Goal: Check status: Check status

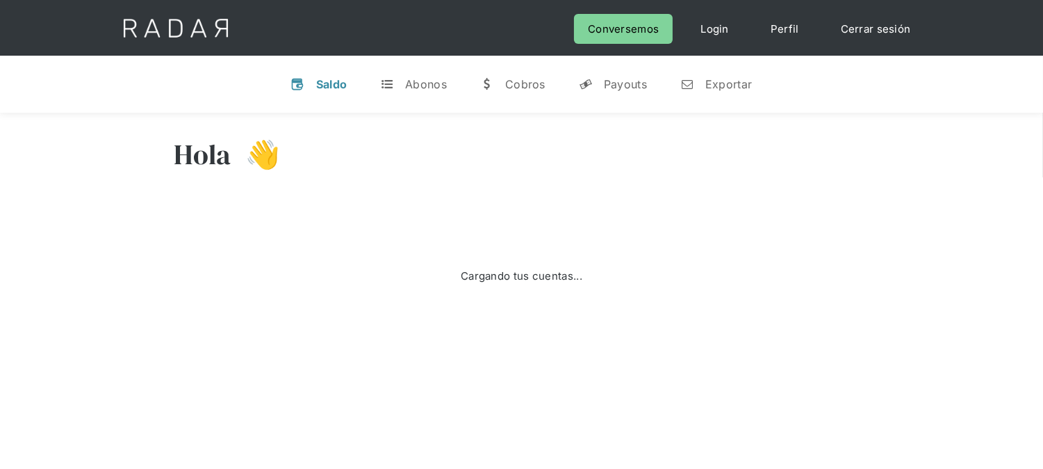
click at [864, 32] on div "Cerrar sesión Perfil Login Conversemos" at bounding box center [522, 28] width 834 height 56
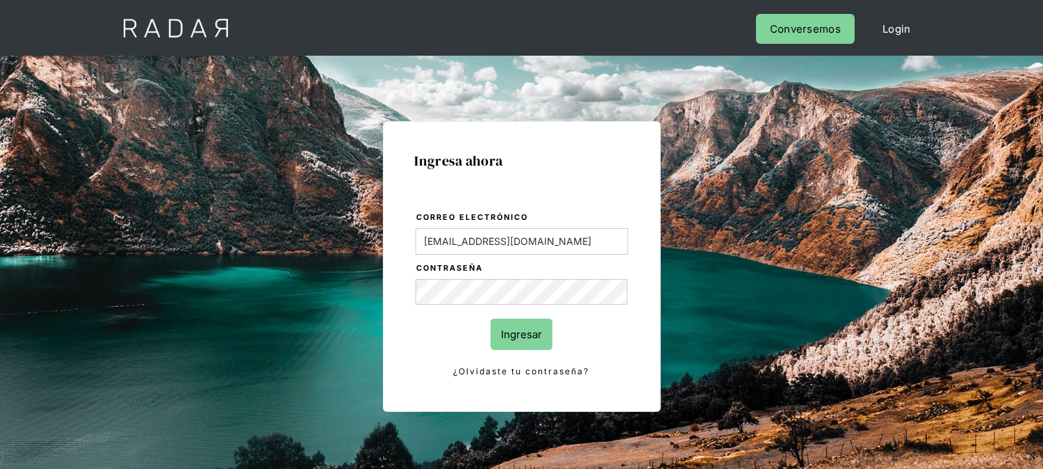
click at [510, 332] on input "Ingresar" at bounding box center [522, 333] width 62 height 31
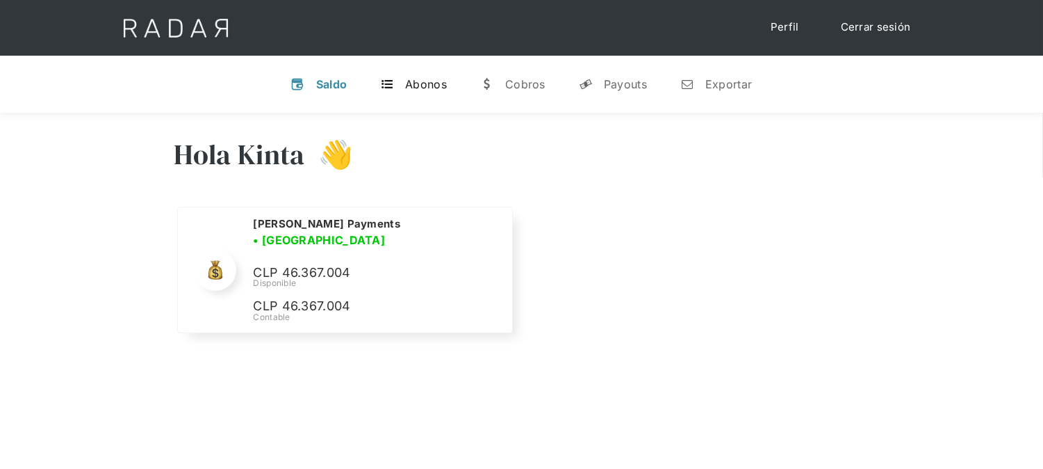
click at [396, 85] on link "t Abonos" at bounding box center [413, 84] width 89 height 36
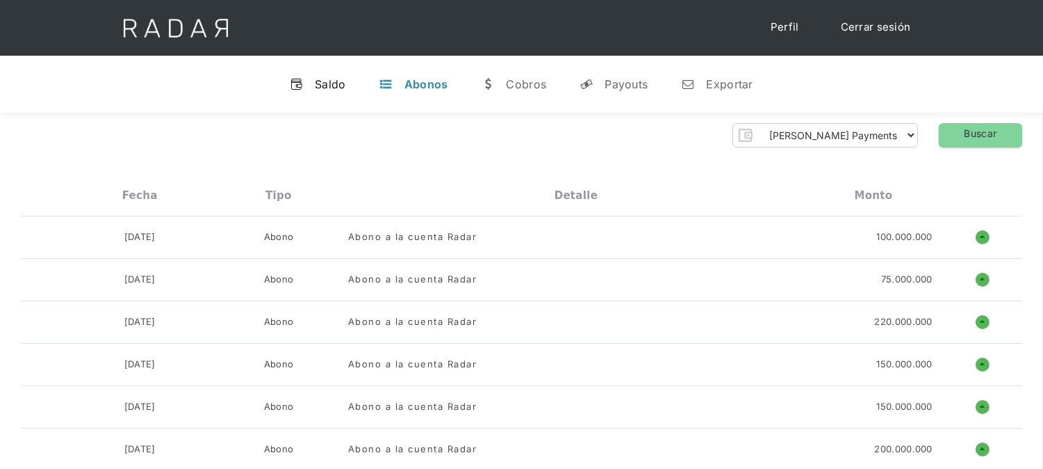
click at [324, 81] on div "Saldo" at bounding box center [330, 84] width 31 height 14
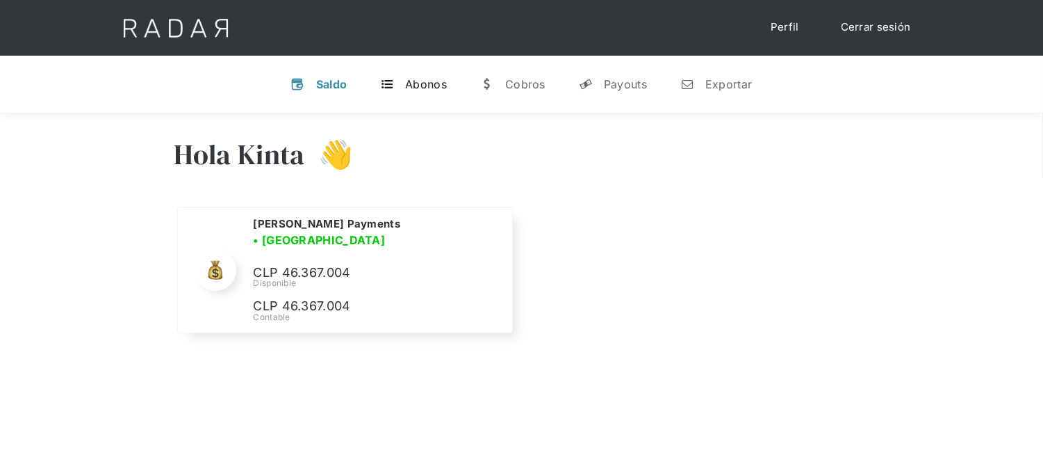
click at [428, 85] on div "Abonos" at bounding box center [426, 84] width 42 height 14
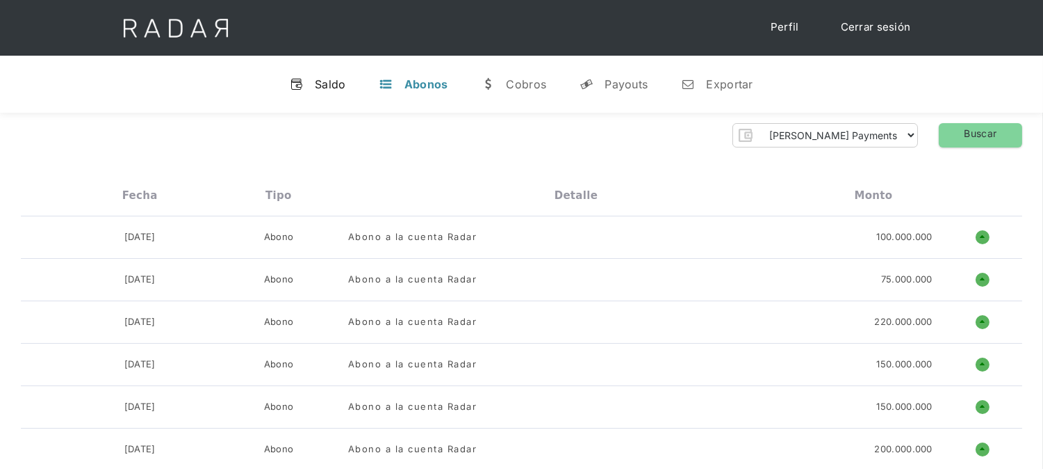
click at [304, 79] on link "v Saldo" at bounding box center [318, 84] width 79 height 36
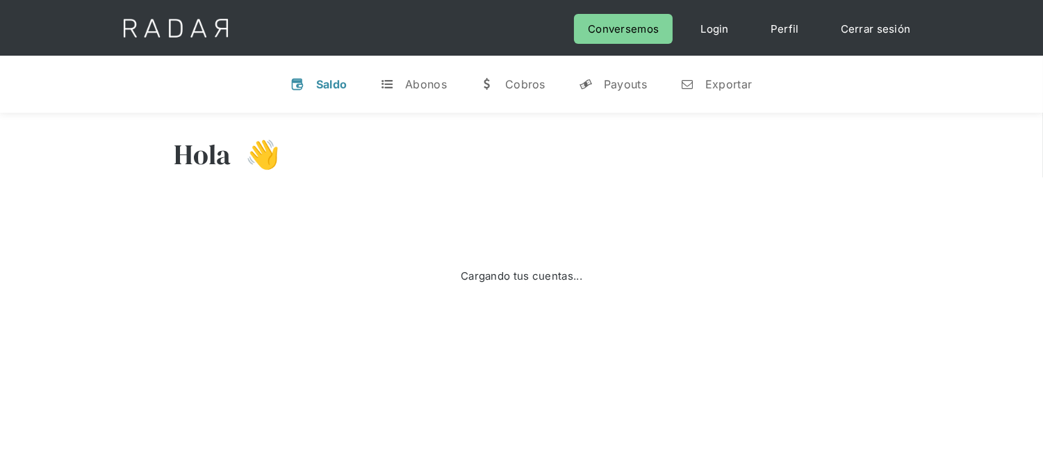
click at [897, 35] on link "Cerrar sesión" at bounding box center [876, 29] width 98 height 30
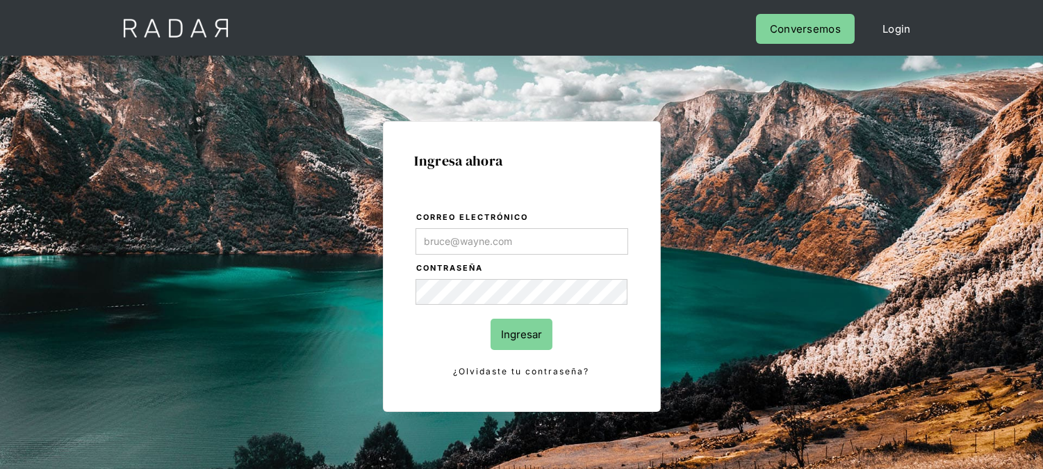
type input "[EMAIL_ADDRESS][PERSON_NAME][DOMAIN_NAME]"
drag, startPoint x: 515, startPoint y: 311, endPoint x: 517, endPoint y: 335, distance: 23.7
click at [516, 316] on form "Correo electrónico kinta.morioka@monnetpayments.com Contraseña Ingresar ¿Olvida…" at bounding box center [522, 295] width 214 height 170
click at [517, 335] on input "Ingresar" at bounding box center [522, 333] width 62 height 31
